Goal: Navigation & Orientation: Find specific page/section

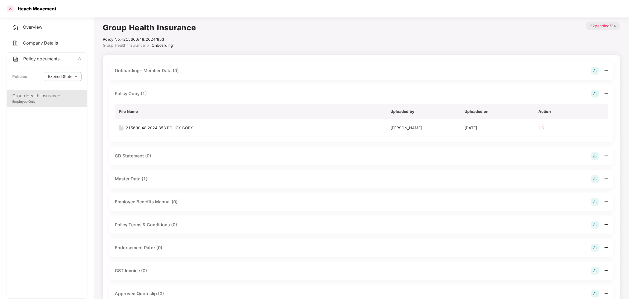
click at [10, 10] on div at bounding box center [10, 8] width 9 height 9
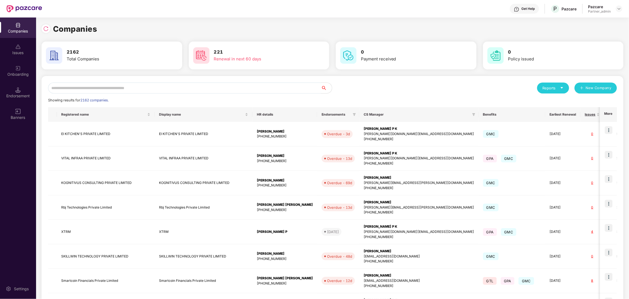
click at [147, 87] on input "text" at bounding box center [184, 88] width 273 height 11
paste input "*********"
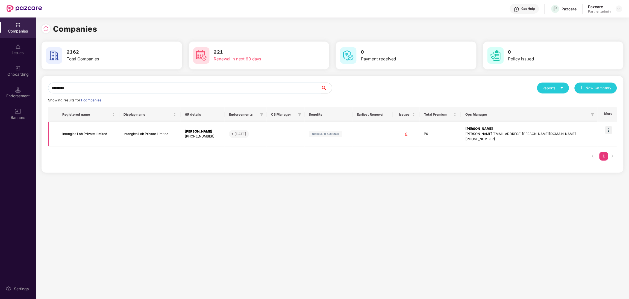
type input "*********"
click at [106, 134] on td "Intangles Lab Private Limited" at bounding box center [88, 134] width 61 height 25
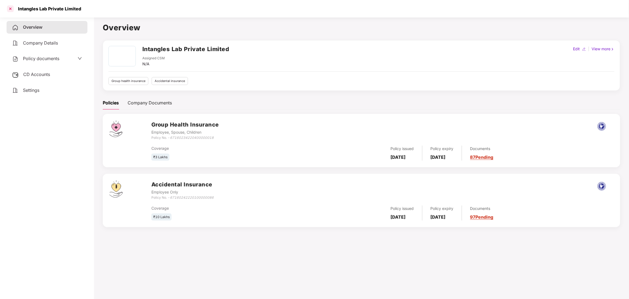
click at [10, 10] on div at bounding box center [10, 8] width 9 height 9
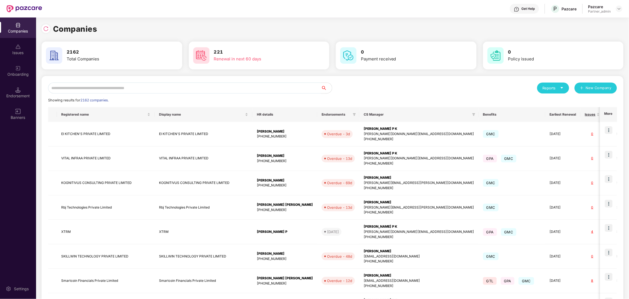
click at [135, 89] on input "text" at bounding box center [184, 88] width 273 height 11
paste input "********"
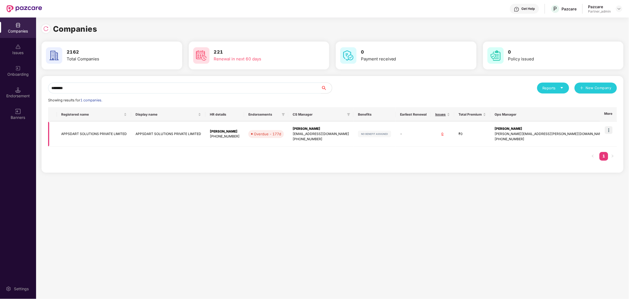
type input "********"
click at [110, 136] on td "APPSDART SOLUTIONS PRIVATE LIMITED" at bounding box center [94, 134] width 74 height 25
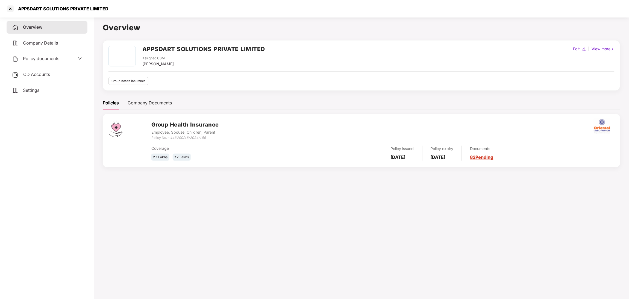
click at [46, 58] on span "Policy documents" at bounding box center [41, 58] width 36 height 5
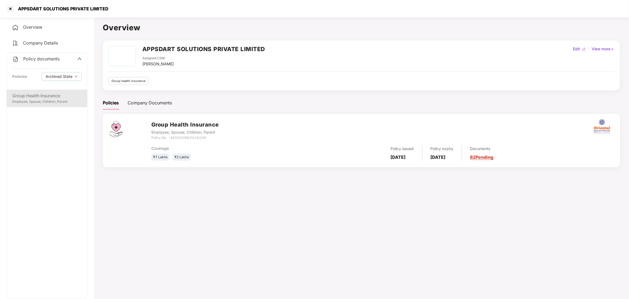
click at [36, 95] on div "Group Health Insurance" at bounding box center [46, 95] width 69 height 7
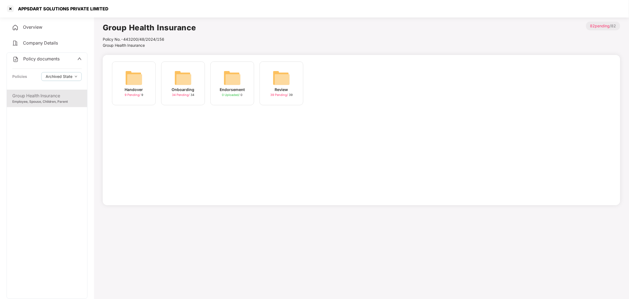
click at [192, 78] on div "Onboarding 34 Pending / 34" at bounding box center [183, 84] width 44 height 44
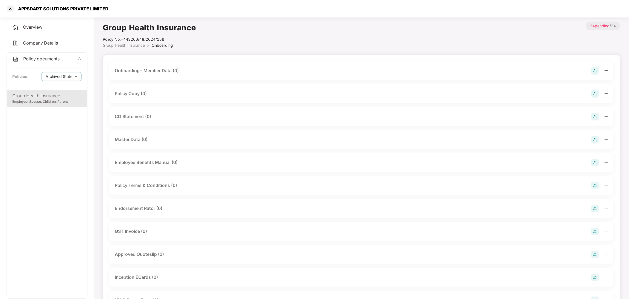
click at [126, 93] on div "Policy Copy (0)" at bounding box center [131, 93] width 32 height 7
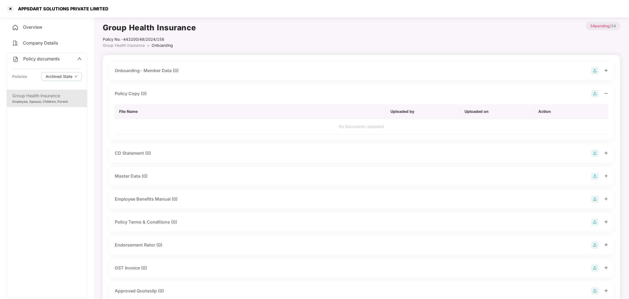
click at [142, 92] on div "Policy Copy (0)" at bounding box center [131, 93] width 32 height 7
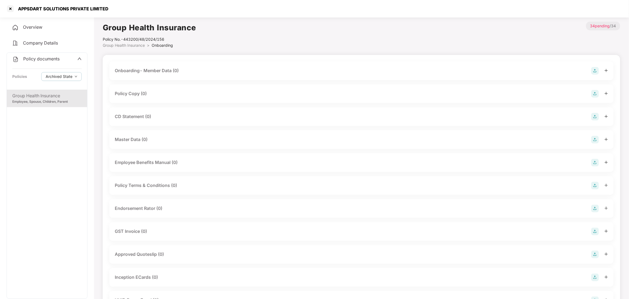
click at [32, 28] on span "Overview" at bounding box center [32, 26] width 19 height 5
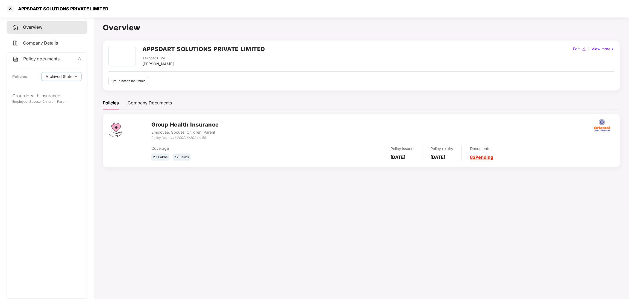
click at [189, 138] on icon "443200/48/2024/156" at bounding box center [188, 138] width 36 height 4
click at [181, 138] on icon "443200/48/2024/156" at bounding box center [188, 138] width 36 height 4
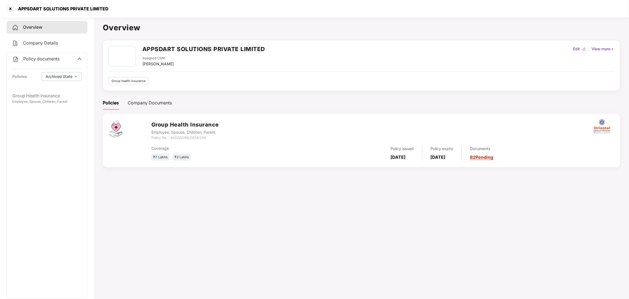
click at [256, 149] on div "Coverage" at bounding box center [228, 148] width 154 height 6
click at [36, 103] on div "Employee, Spouse, Children, Parent" at bounding box center [46, 101] width 69 height 5
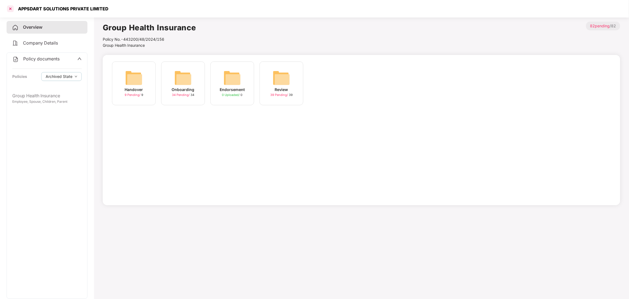
click at [10, 8] on div at bounding box center [10, 8] width 9 height 9
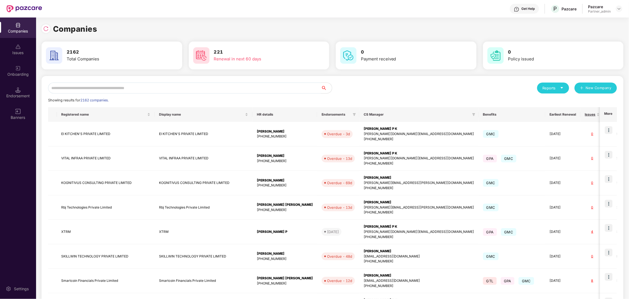
click at [70, 85] on input "text" at bounding box center [184, 88] width 273 height 11
paste input "********"
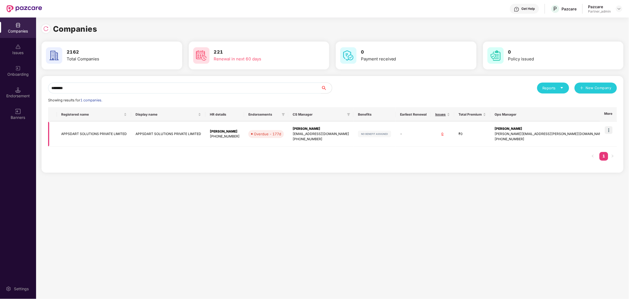
type input "********"
click at [609, 131] on img at bounding box center [609, 130] width 8 height 8
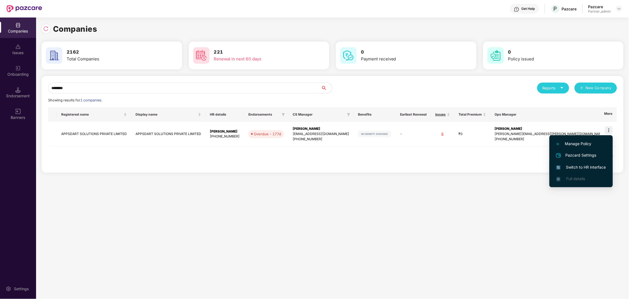
click at [584, 168] on span "Switch to HR interface" at bounding box center [582, 167] width 50 height 6
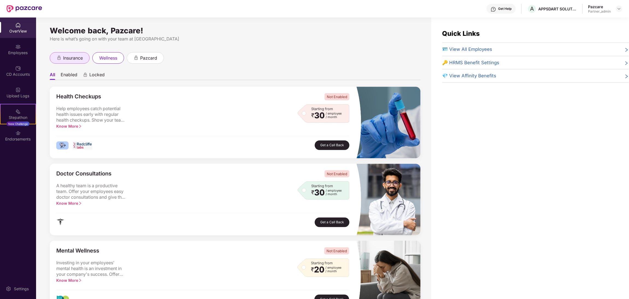
click at [73, 56] on span "insurance" at bounding box center [73, 58] width 20 height 7
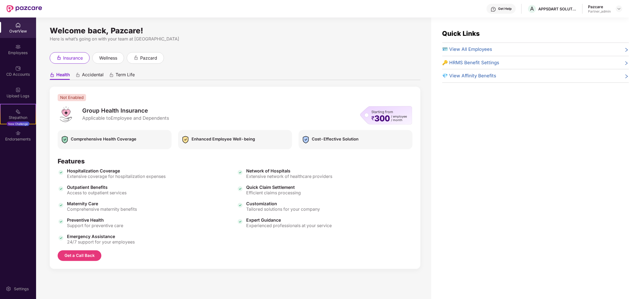
click at [81, 75] on div "Accidental" at bounding box center [89, 76] width 28 height 8
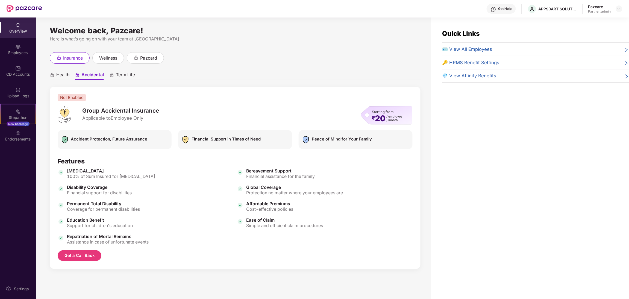
click at [128, 74] on span "Term Life" at bounding box center [125, 76] width 19 height 8
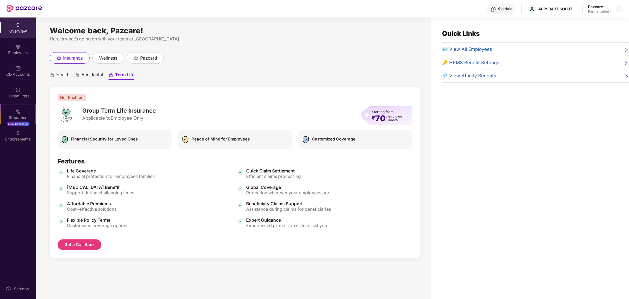
click at [63, 76] on span "Health" at bounding box center [62, 76] width 13 height 8
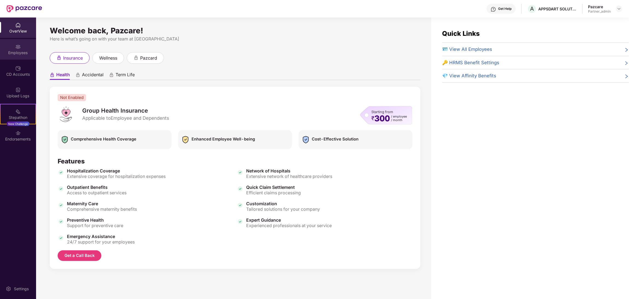
click at [17, 52] on div "Employees" at bounding box center [18, 52] width 36 height 5
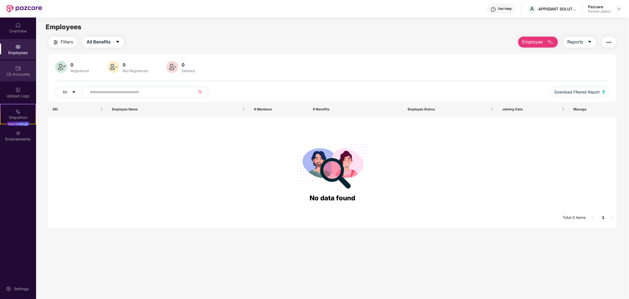
click at [19, 69] on img at bounding box center [17, 68] width 5 height 5
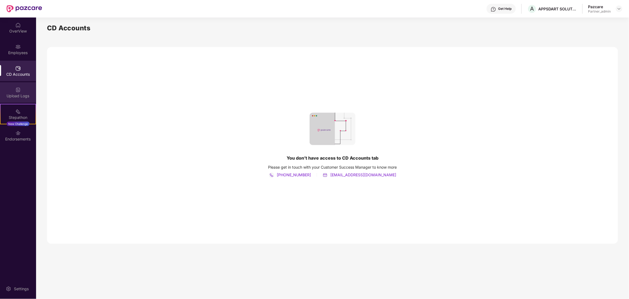
click at [20, 96] on div "Upload Logs" at bounding box center [18, 95] width 36 height 5
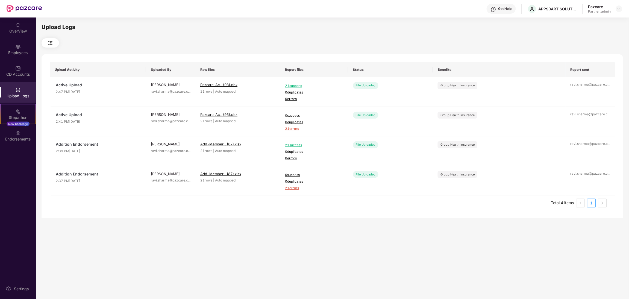
click at [50, 43] on img at bounding box center [50, 43] width 7 height 7
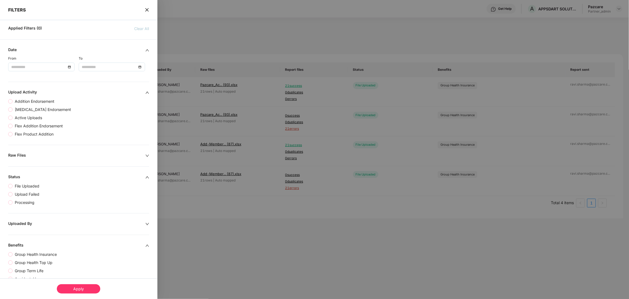
click at [145, 11] on icon "close" at bounding box center [147, 10] width 4 height 4
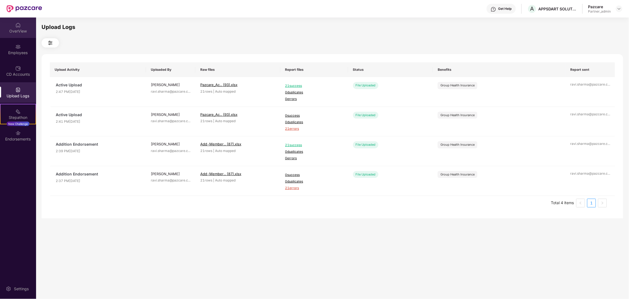
click at [18, 33] on div "OverView" at bounding box center [18, 30] width 36 height 5
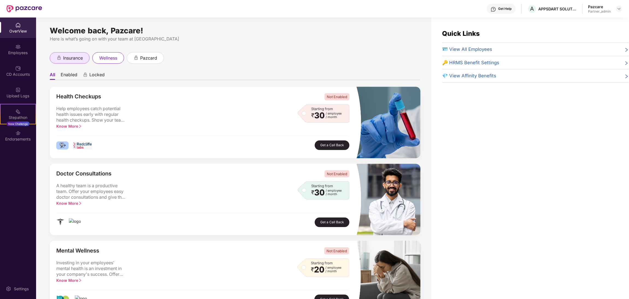
click at [69, 56] on span "insurance" at bounding box center [73, 58] width 20 height 7
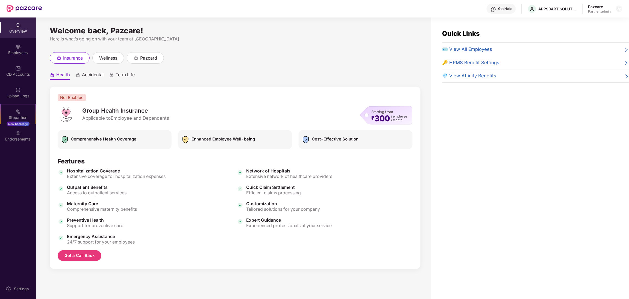
scroll to position [17, 0]
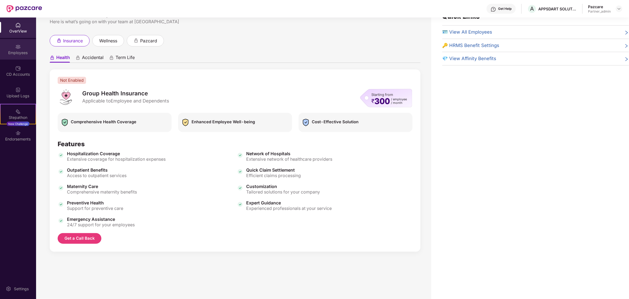
click at [23, 52] on div "Employees" at bounding box center [18, 52] width 36 height 5
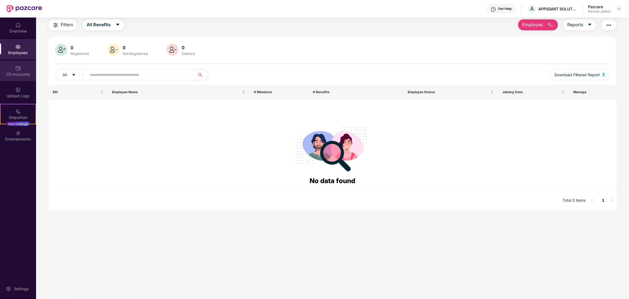
click at [20, 71] on div "CD Accounts" at bounding box center [18, 71] width 36 height 21
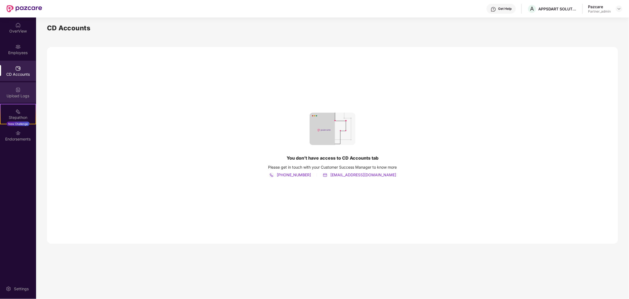
click at [23, 98] on div "Upload Logs" at bounding box center [18, 95] width 36 height 5
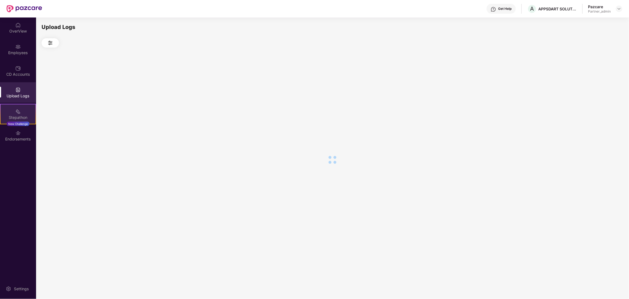
click at [23, 113] on div "Stepathon New Challenge" at bounding box center [18, 114] width 36 height 21
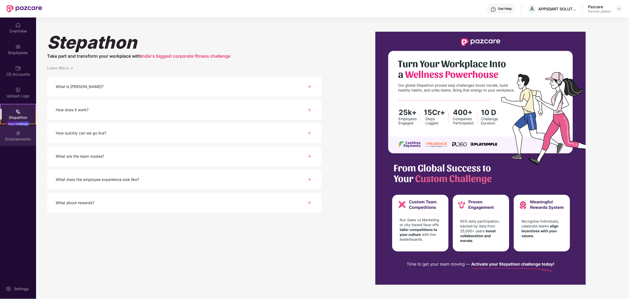
click at [13, 138] on div "Endorsements" at bounding box center [18, 138] width 36 height 5
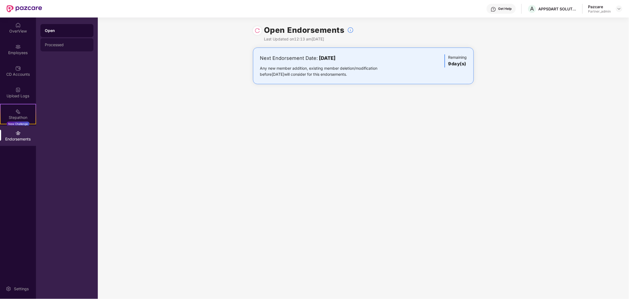
click at [52, 46] on div "Processed" at bounding box center [67, 45] width 44 height 4
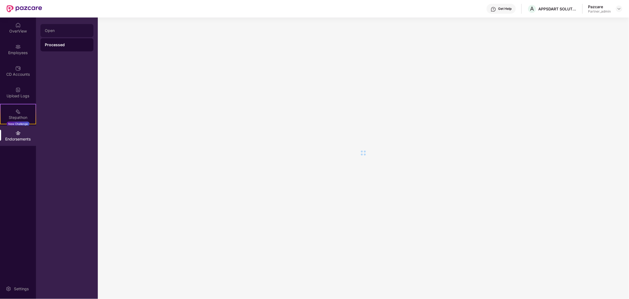
click at [53, 31] on div "Open" at bounding box center [67, 30] width 44 height 4
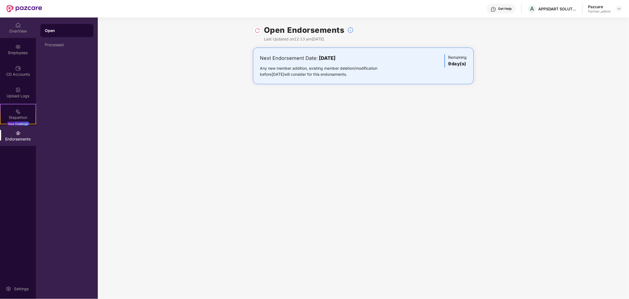
click at [18, 31] on div "OverView" at bounding box center [18, 30] width 36 height 5
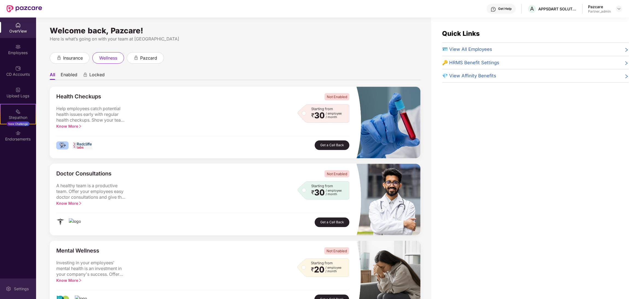
click at [17, 291] on div "Settings" at bounding box center [21, 288] width 18 height 5
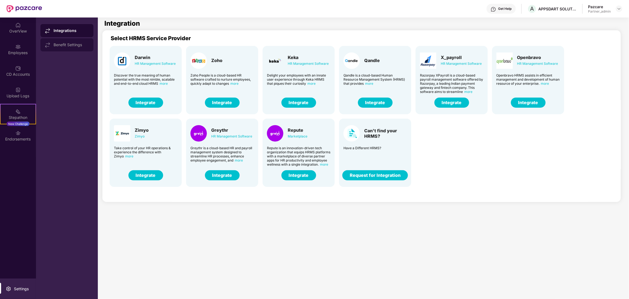
click at [60, 44] on div "Benefit Settings" at bounding box center [72, 45] width 36 height 4
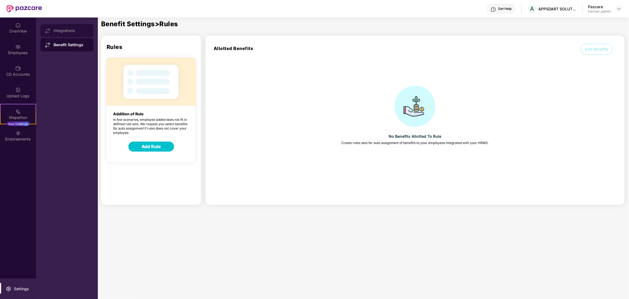
click at [58, 31] on div "Integrations" at bounding box center [72, 30] width 36 height 4
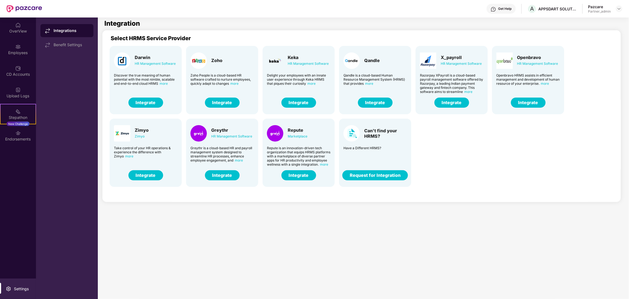
click at [14, 29] on div "OverView" at bounding box center [18, 30] width 36 height 5
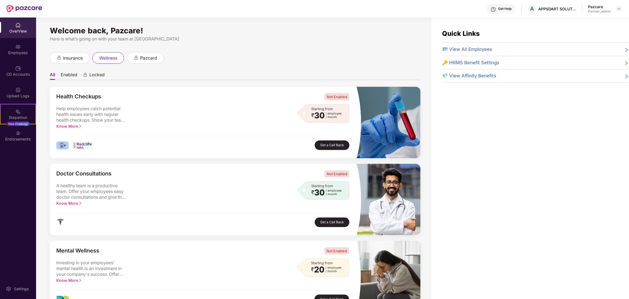
scroll to position [17, 0]
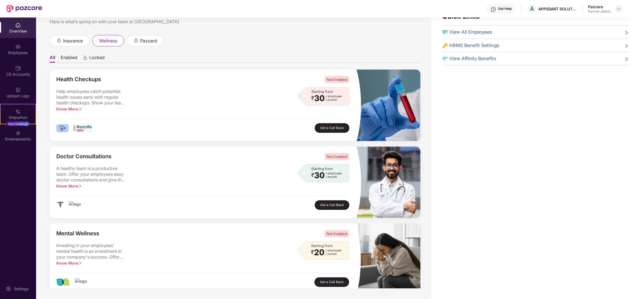
click at [617, 7] on img at bounding box center [619, 9] width 4 height 4
click at [592, 22] on div "Switch to partner view" at bounding box center [594, 21] width 71 height 11
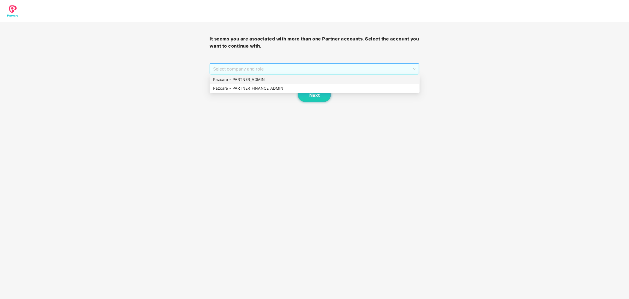
click at [334, 65] on span "Select company and role" at bounding box center [314, 69] width 203 height 10
click at [268, 78] on div "Pazcare - PARTNER_ADMIN" at bounding box center [314, 80] width 203 height 6
click at [318, 94] on span "Next" at bounding box center [314, 95] width 10 height 5
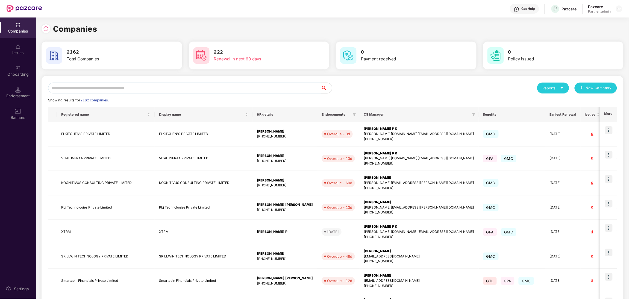
click at [105, 91] on input "text" at bounding box center [184, 88] width 273 height 11
paste input "********"
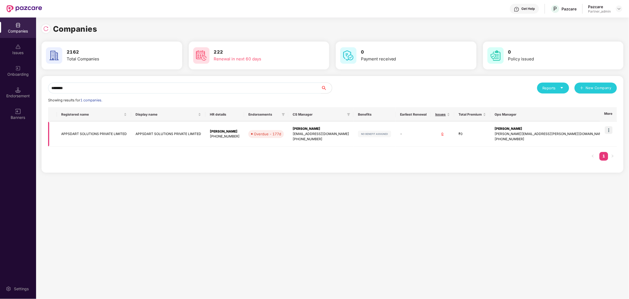
scroll to position [0, 0]
type input "********"
click at [606, 130] on img at bounding box center [609, 130] width 8 height 8
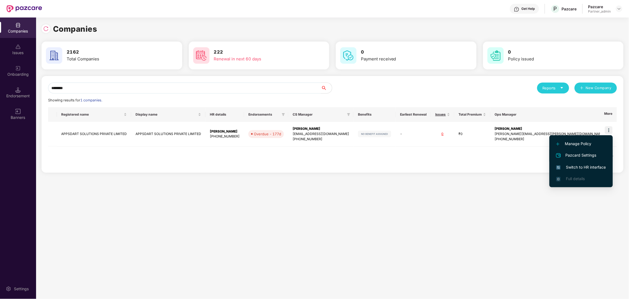
click at [582, 156] on span "Pazcard Settings" at bounding box center [582, 155] width 50 height 7
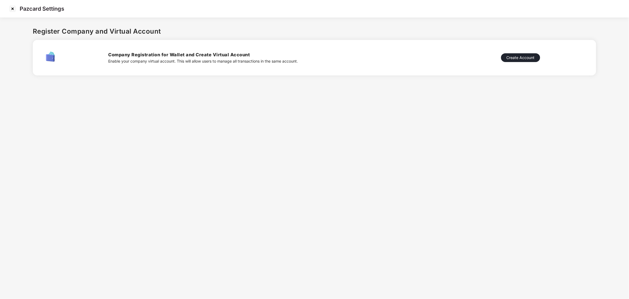
click at [13, 9] on img at bounding box center [12, 8] width 9 height 9
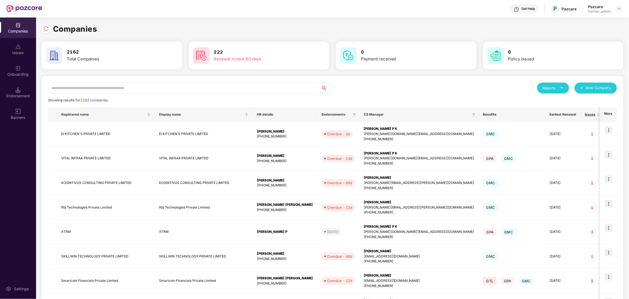
click at [106, 89] on input "text" at bounding box center [184, 88] width 273 height 11
paste input "********"
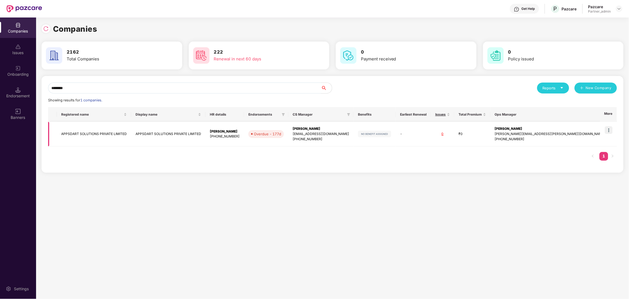
type input "********"
click at [331, 139] on div "[PHONE_NUMBER]" at bounding box center [321, 139] width 57 height 5
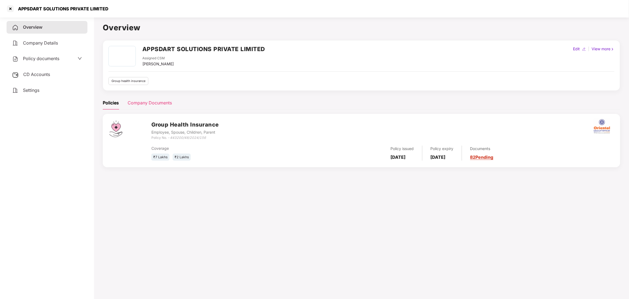
click at [153, 101] on div "Company Documents" at bounding box center [150, 103] width 44 height 7
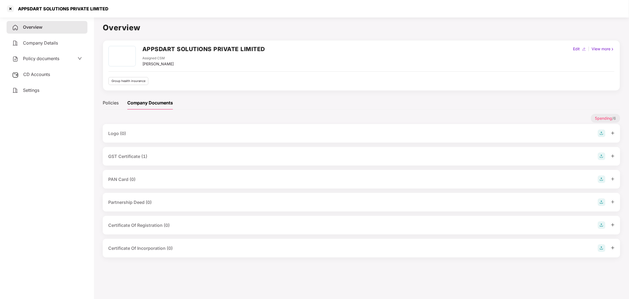
click at [44, 43] on span "Company Details" at bounding box center [40, 42] width 35 height 5
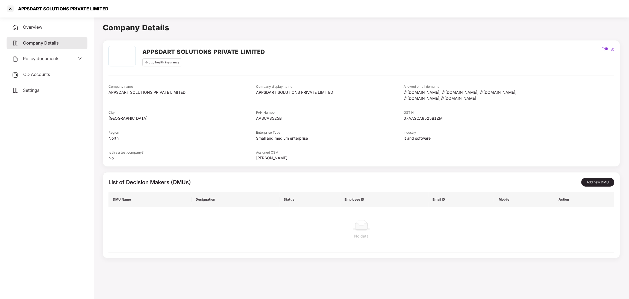
click at [41, 61] on span "Policy documents" at bounding box center [41, 58] width 36 height 5
click at [75, 75] on icon "down" at bounding box center [76, 76] width 3 height 3
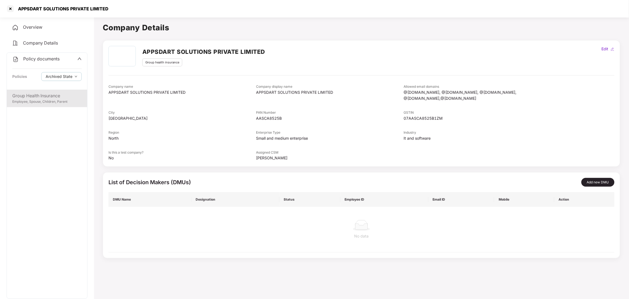
click at [39, 97] on div "Group Health Insurance" at bounding box center [46, 95] width 69 height 7
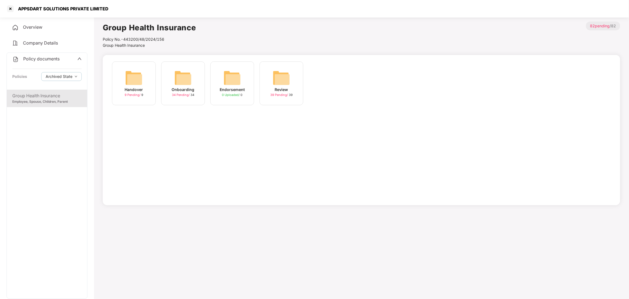
click at [52, 57] on span "Policy documents" at bounding box center [41, 58] width 36 height 5
click at [41, 73] on span "CD Accounts" at bounding box center [36, 74] width 27 height 5
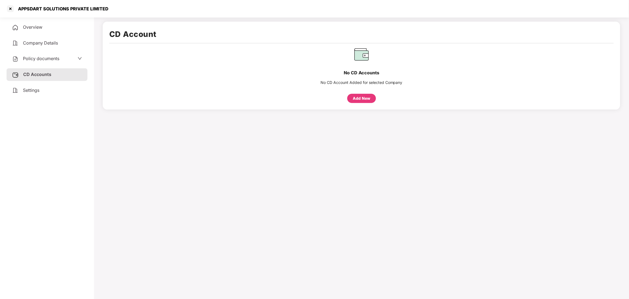
click at [29, 90] on span "Settings" at bounding box center [31, 89] width 16 height 5
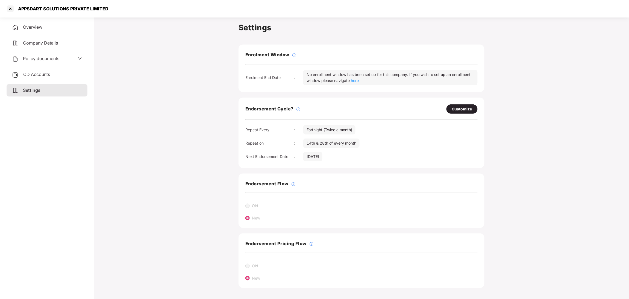
scroll to position [15, 0]
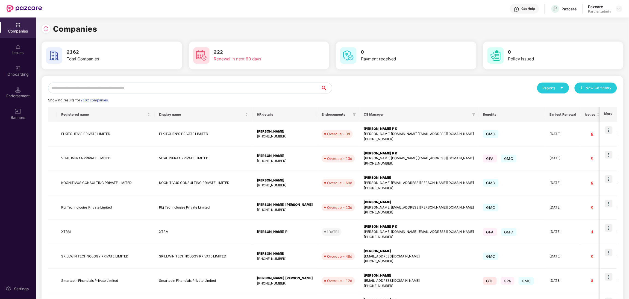
scroll to position [0, 0]
